Goal: Task Accomplishment & Management: Manage account settings

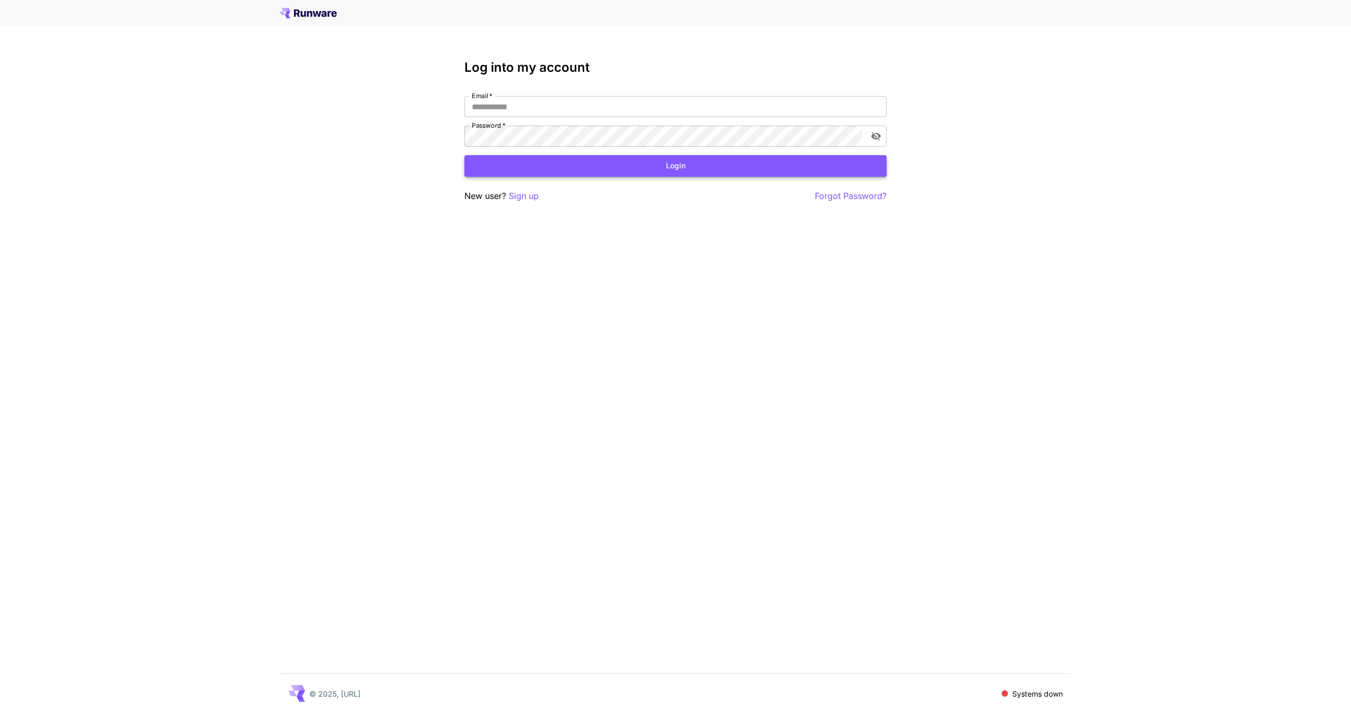
type input "**********"
click at [629, 172] on button "Login" at bounding box center [675, 166] width 422 height 22
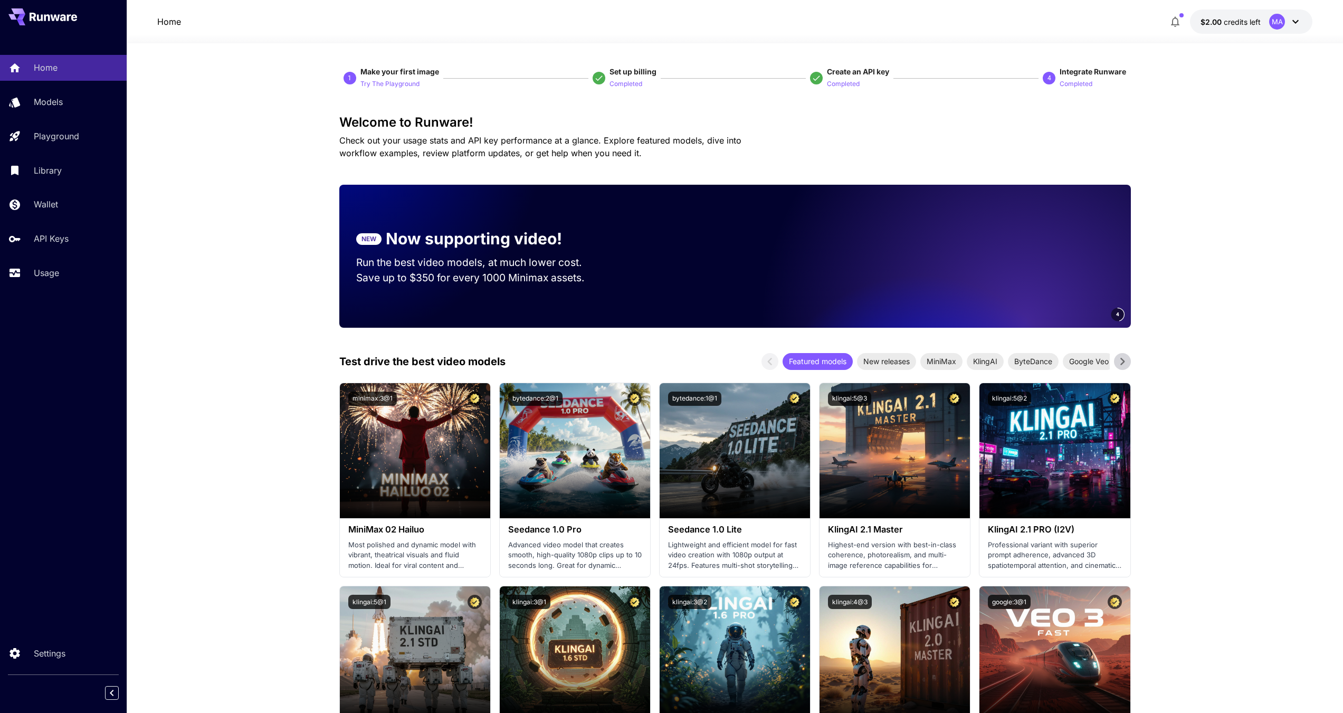
click at [1291, 25] on icon at bounding box center [1295, 21] width 13 height 13
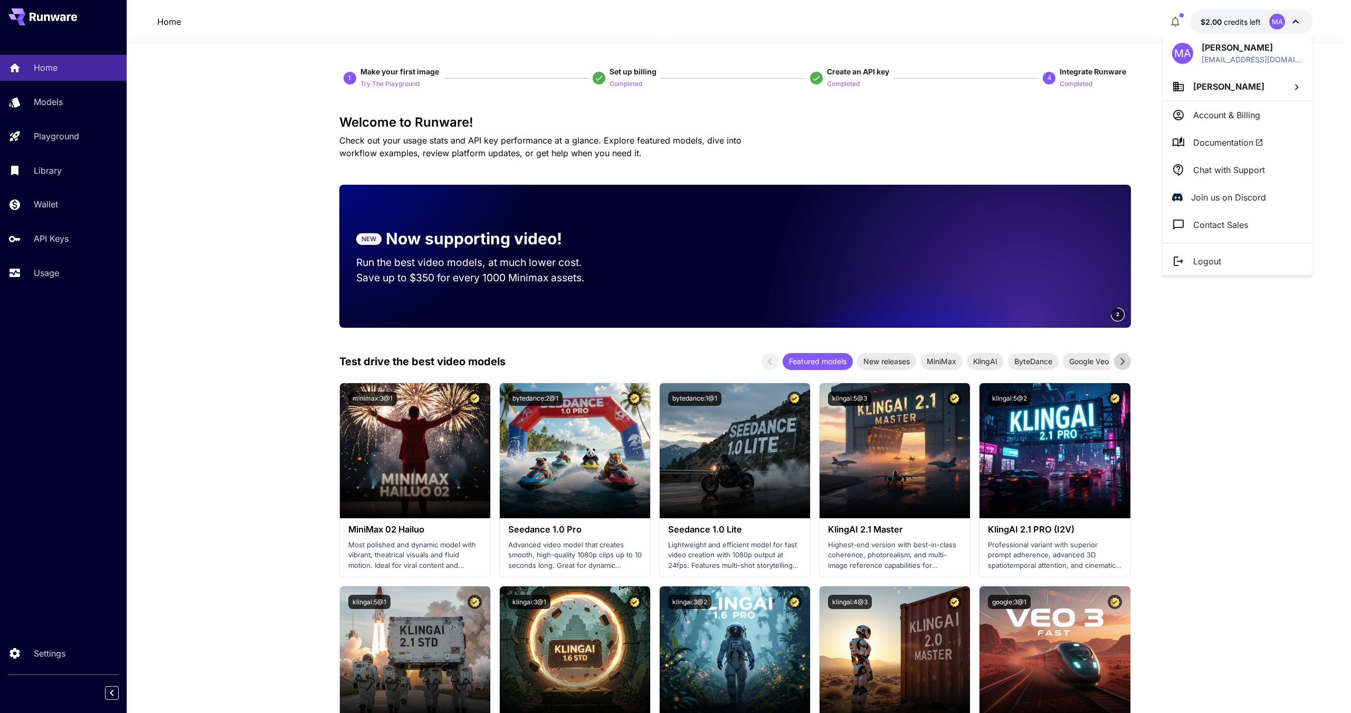
click at [814, 51] on div at bounding box center [675, 356] width 1351 height 713
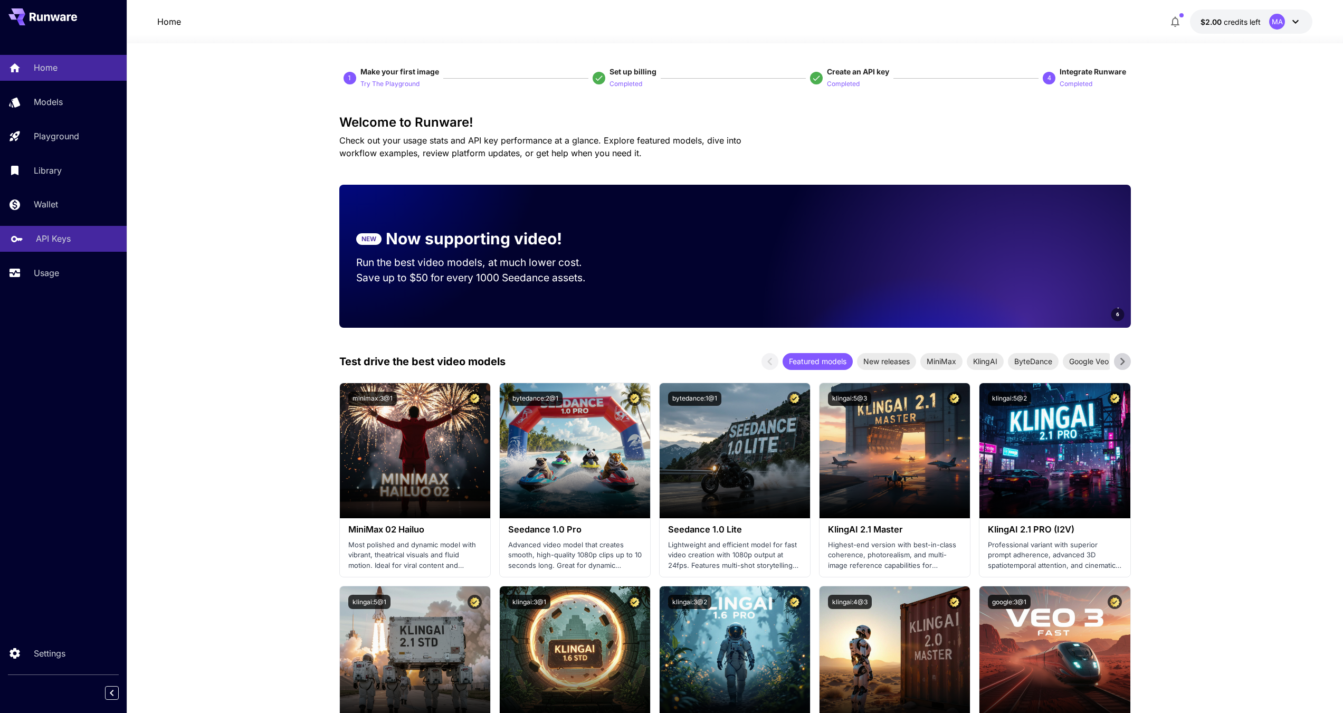
click at [70, 232] on p "API Keys" at bounding box center [53, 238] width 35 height 13
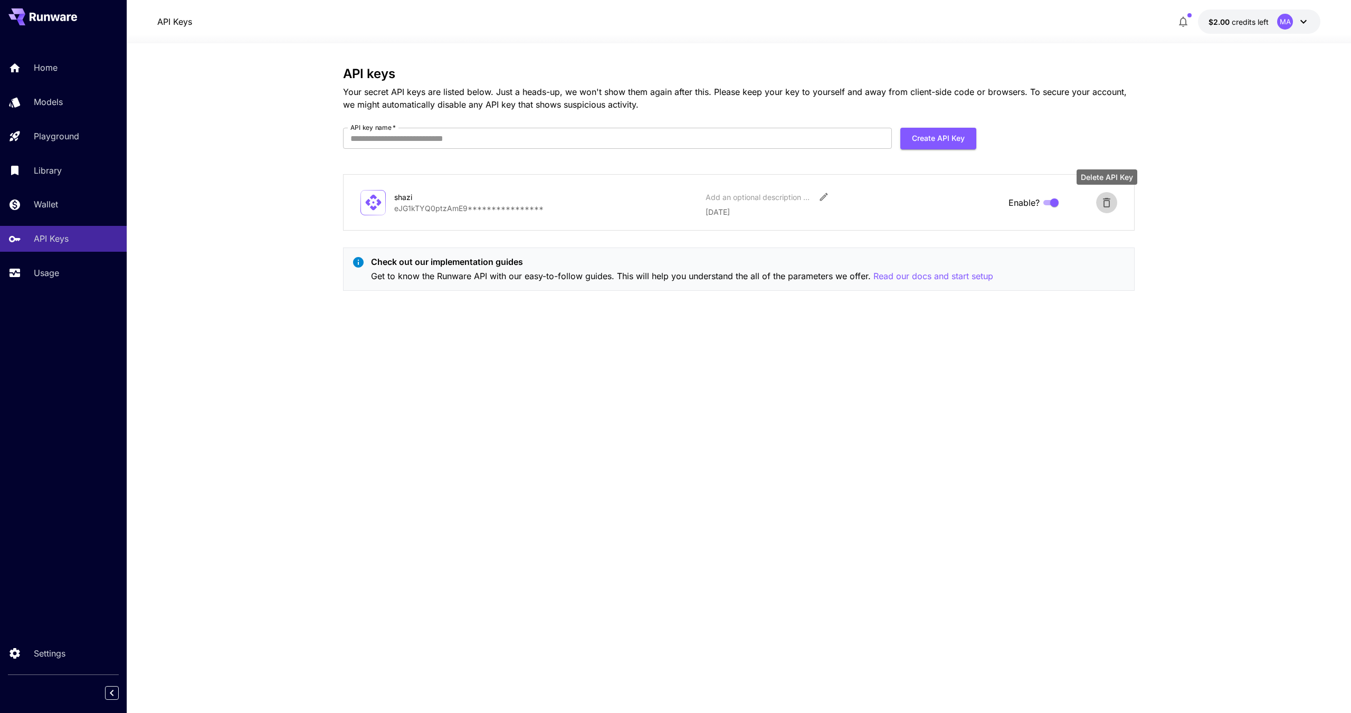
click at [1105, 210] on button "Delete API Key" at bounding box center [1106, 202] width 21 height 21
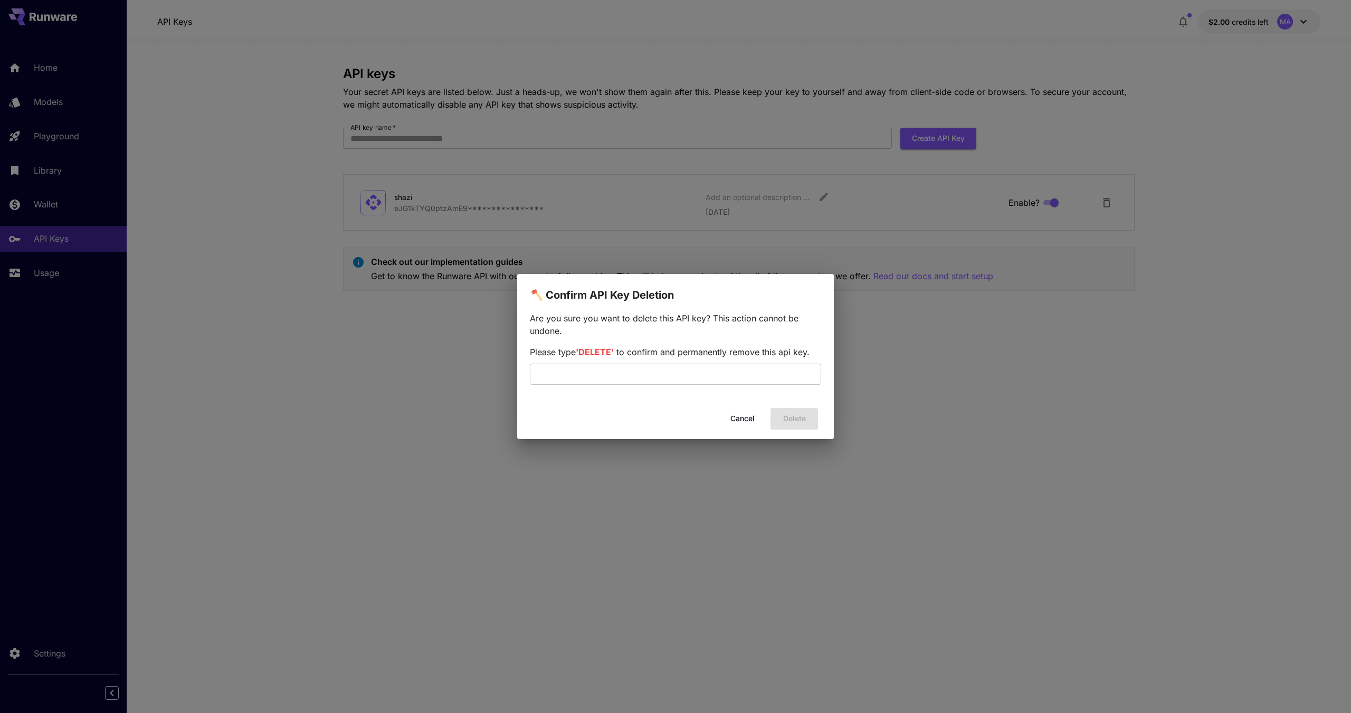
click at [605, 350] on span "'DELETE'" at bounding box center [595, 352] width 38 height 11
copy span "DELETE"
click at [628, 370] on input "text" at bounding box center [675, 374] width 291 height 21
paste input "******"
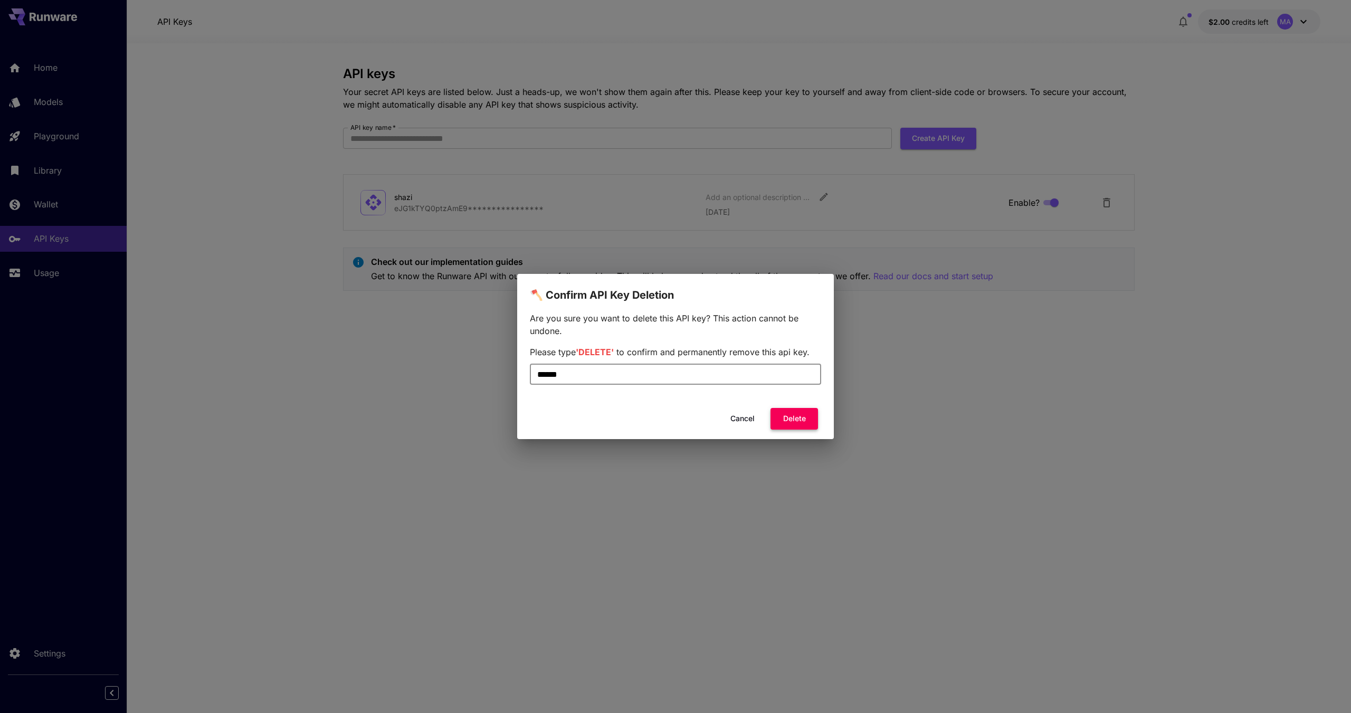
type input "******"
click at [793, 417] on button "Delete" at bounding box center [793, 419] width 47 height 22
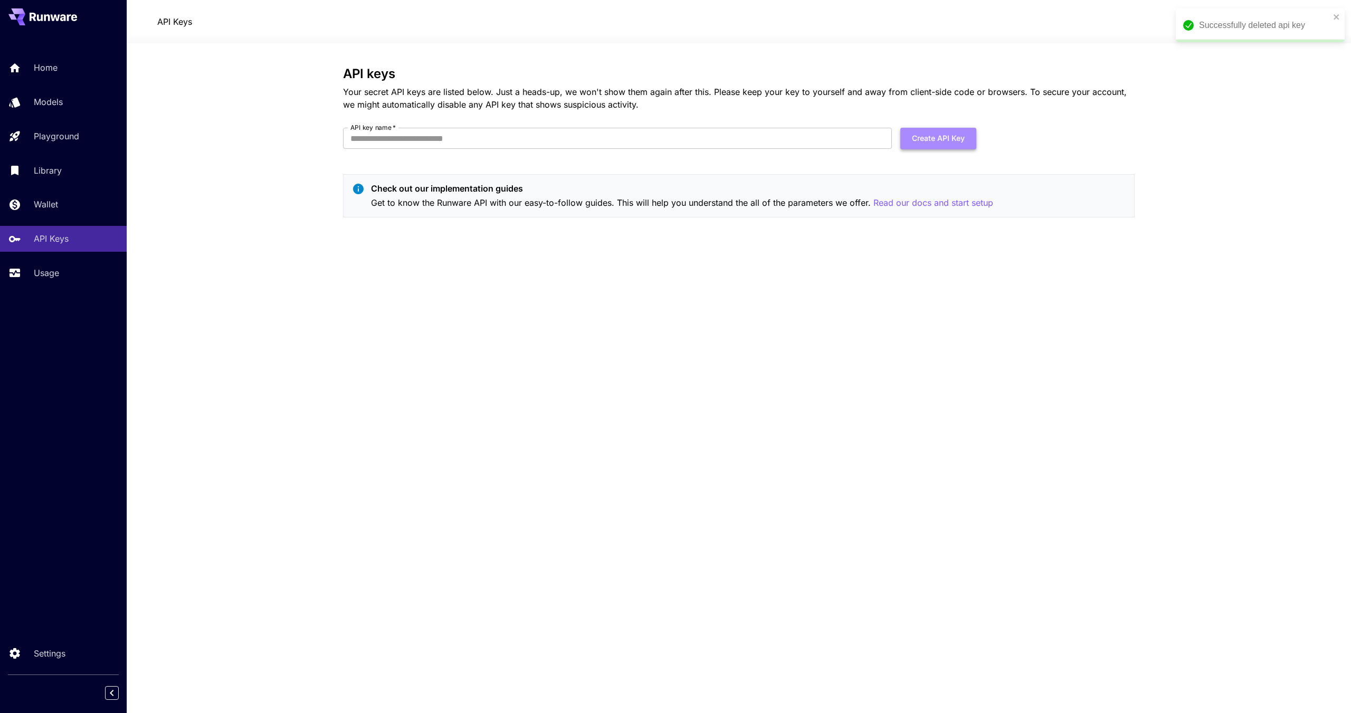
click at [957, 138] on button "Create API Key" at bounding box center [938, 139] width 76 height 22
type input "******"
click button "Create API Key" at bounding box center [938, 139] width 76 height 22
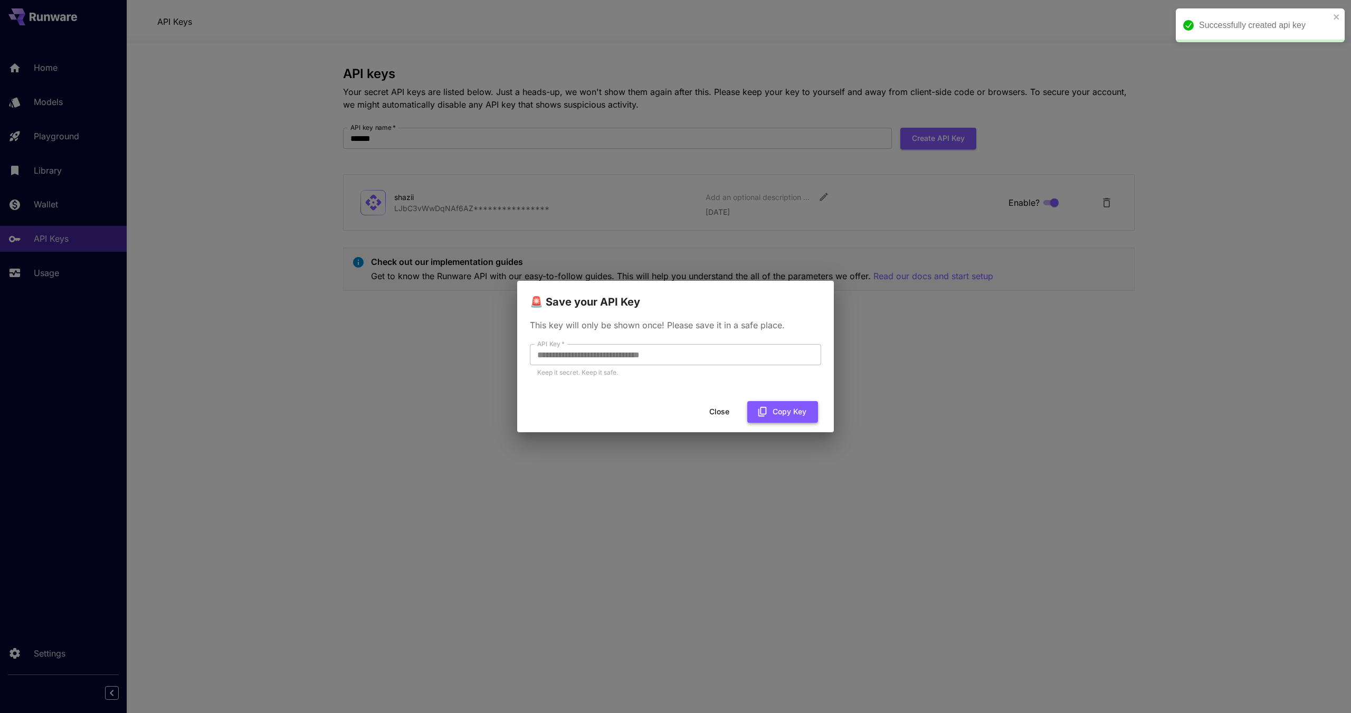
click at [782, 413] on button "Copy Key" at bounding box center [782, 412] width 71 height 22
click at [724, 412] on button "Close" at bounding box center [727, 412] width 47 height 22
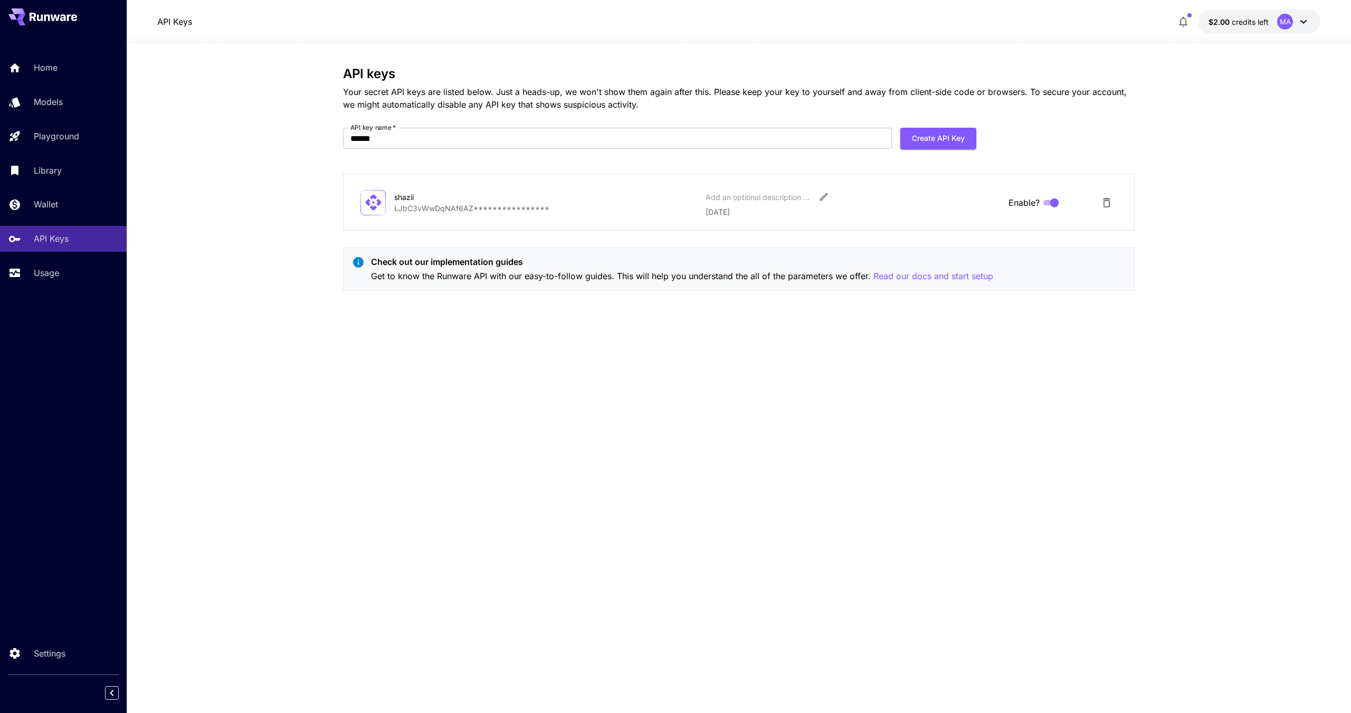
click at [1300, 20] on icon at bounding box center [1303, 21] width 13 height 13
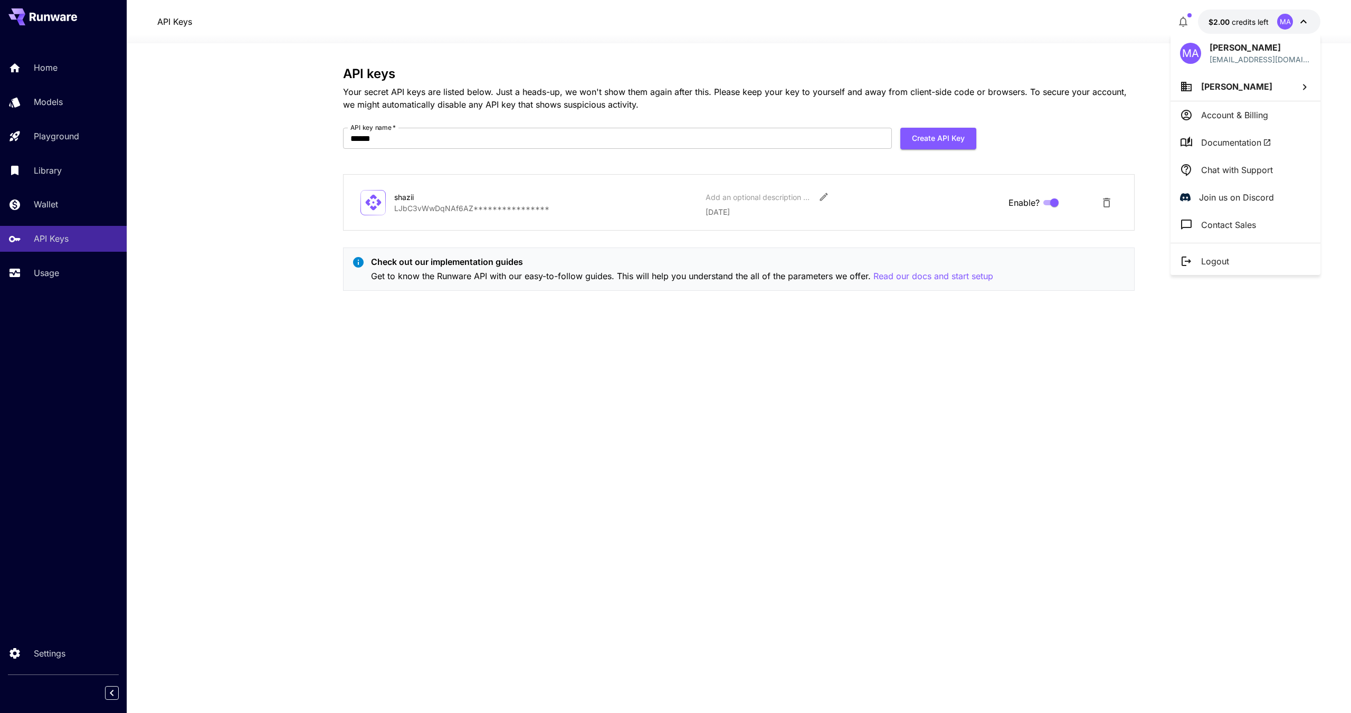
click at [1242, 117] on p "Account & Billing" at bounding box center [1234, 115] width 67 height 13
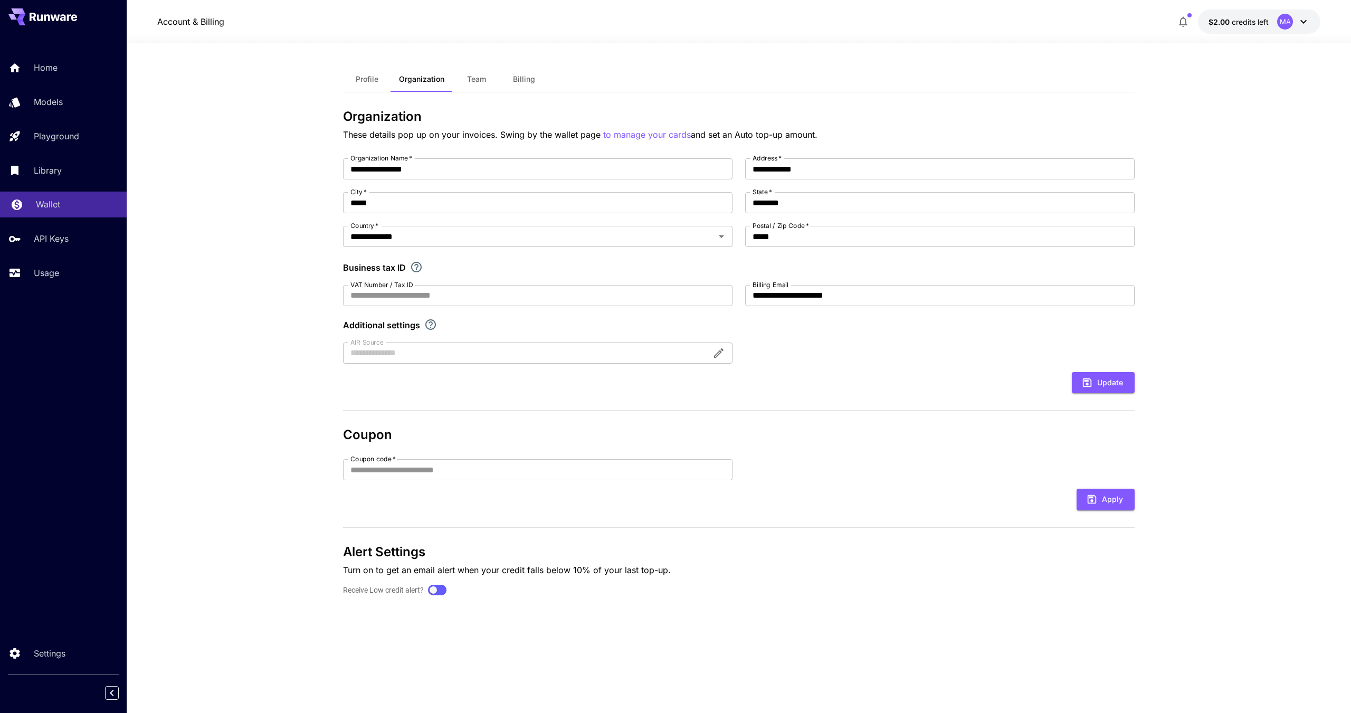
click at [61, 199] on div "Wallet" at bounding box center [77, 204] width 82 height 13
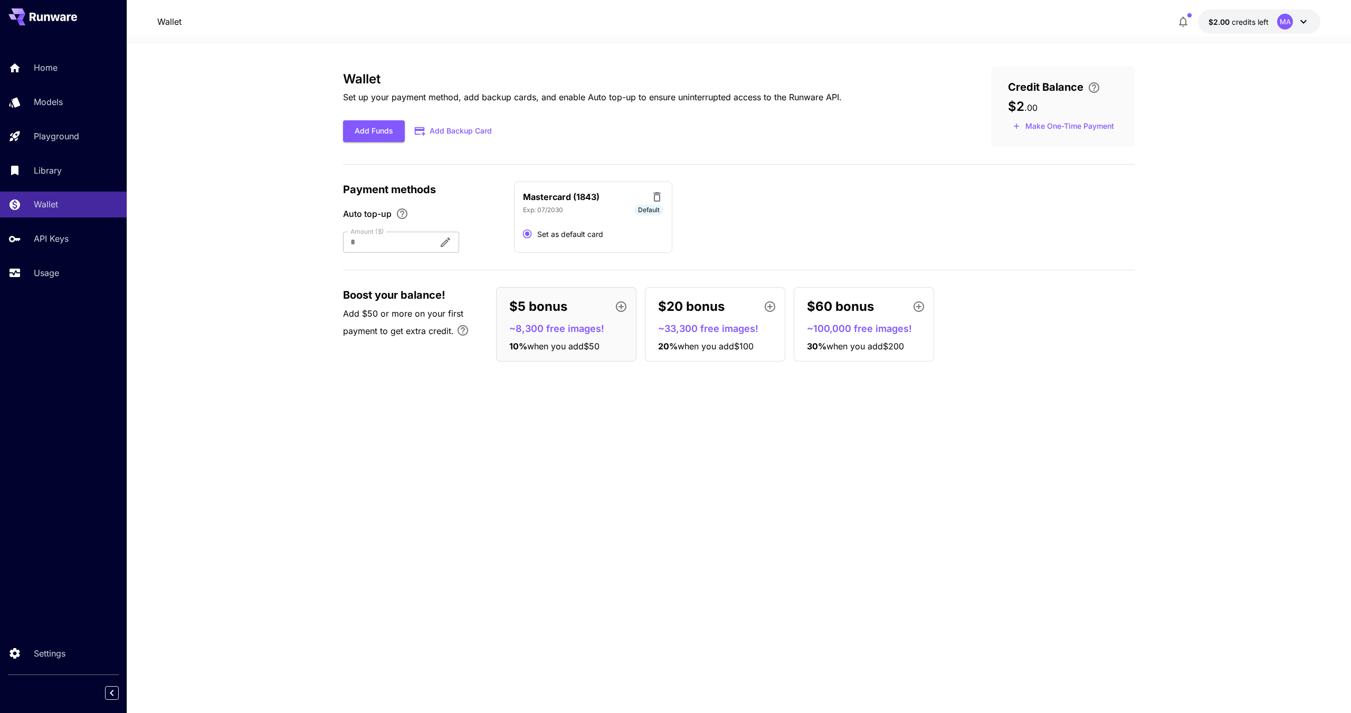
click at [373, 464] on div "Wallet Set up your payment method, add backup cards, and enable Auto top-up to …" at bounding box center [739, 377] width 792 height 623
